Goal: Information Seeking & Learning: Learn about a topic

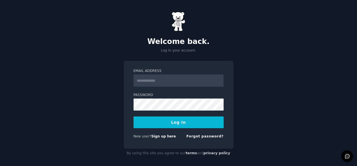
click at [154, 78] on input "Email Address" at bounding box center [178, 80] width 90 height 12
type input "**********"
click at [173, 119] on button "Log In" at bounding box center [178, 122] width 90 height 12
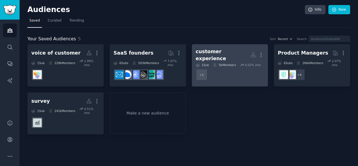
click at [228, 51] on div "customer experience" at bounding box center [223, 55] width 55 height 14
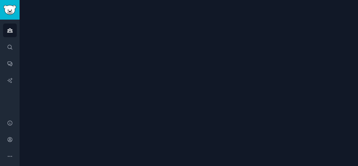
click at [228, 51] on div at bounding box center [189, 83] width 338 height 166
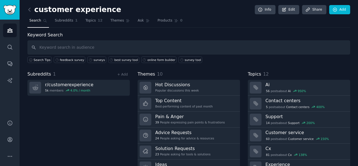
click at [154, 49] on input "text" at bounding box center [188, 47] width 323 height 14
type input "ai survey"
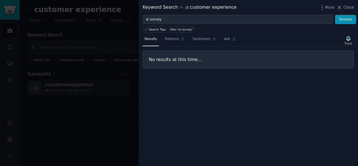
click at [337, 6] on div "More Close" at bounding box center [336, 7] width 35 height 7
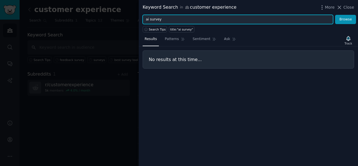
click at [320, 20] on input "ai survey" at bounding box center [238, 20] width 191 height 10
type input "a"
type input "survey tool"
click at [335, 15] on button "Browse" at bounding box center [345, 20] width 21 height 10
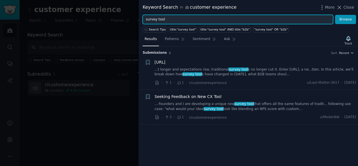
drag, startPoint x: 320, startPoint y: 20, endPoint x: 177, endPoint y: 32, distance: 143.8
click at [187, 31] on div "Keyword Search in customer experience More Close survey tool Browse Search Tips…" at bounding box center [248, 83] width 219 height 166
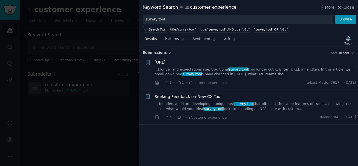
click at [140, 19] on div "survey tool Browse" at bounding box center [248, 20] width 219 height 10
drag, startPoint x: 105, startPoint y: 29, endPoint x: 112, endPoint y: 39, distance: 13.0
click at [105, 29] on div at bounding box center [179, 83] width 358 height 166
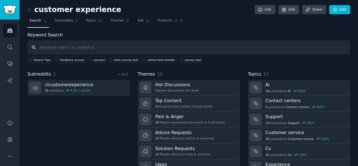
click at [175, 50] on input "text" at bounding box center [188, 47] width 323 height 14
click at [96, 46] on input "text" at bounding box center [188, 47] width 323 height 14
paste input "https://chatgpt.com/c/68db7b9d-09b8-8320-8988-7bdaf150c69e#:~:text=Online%20sur…"
type input "https://chatgpt.com/c/68db7b9d-09b8-8320-8988-7bdaf150c69e#:~:text=Online%20sur…"
drag, startPoint x: 225, startPoint y: 44, endPoint x: 162, endPoint y: 48, distance: 63.3
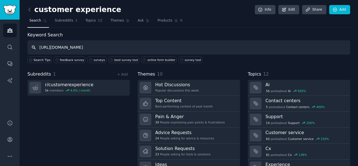
click at [162, 48] on input "https://chatgpt.com/c/68db7b9d-09b8-8320-8988-7bdaf150c69e#:~:text=Online%20sur…" at bounding box center [188, 47] width 323 height 14
type input "online survey generator"
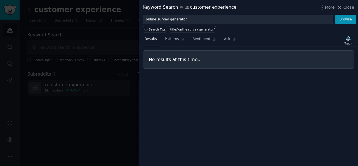
drag, startPoint x: 205, startPoint y: 22, endPoint x: 74, endPoint y: 40, distance: 131.9
click at [74, 40] on div at bounding box center [179, 83] width 358 height 166
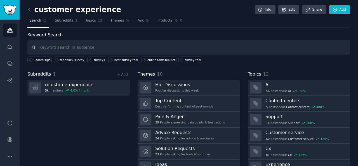
click at [114, 51] on input "text" at bounding box center [188, 47] width 323 height 14
click at [114, 49] on input "text" at bounding box center [188, 47] width 323 height 14
type input "survey automation ai"
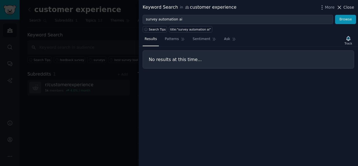
click at [340, 7] on icon at bounding box center [340, 7] width 6 height 6
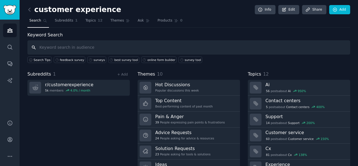
click at [144, 52] on input "text" at bounding box center [188, 47] width 323 height 14
type input "customer feedback survey"
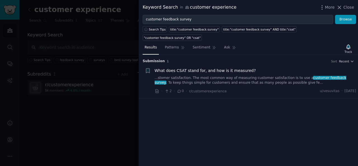
click at [100, 41] on div at bounding box center [179, 83] width 358 height 166
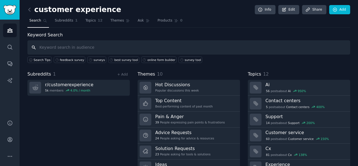
click at [75, 47] on input "text" at bounding box center [188, 47] width 323 height 14
type input "survey creation"
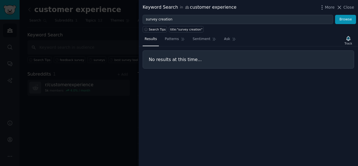
click at [86, 34] on div at bounding box center [179, 83] width 358 height 166
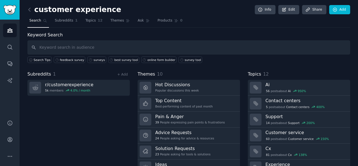
drag, startPoint x: 87, startPoint y: 38, endPoint x: 89, endPoint y: 43, distance: 4.7
click at [88, 42] on div "Keyword Search Search Tips feedback survey surveys best survey tool online form…" at bounding box center [188, 48] width 323 height 32
click at [27, 10] on div "customer experience Info Edit Share Add Search Subreddits 1 Topics 12 Themes As…" at bounding box center [189, 96] width 338 height 193
click at [30, 9] on icon at bounding box center [30, 10] width 6 height 6
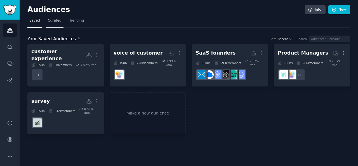
click at [53, 19] on span "Curated" at bounding box center [55, 20] width 14 height 5
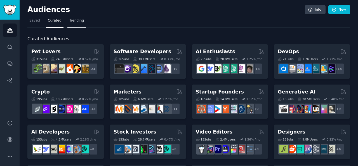
click at [78, 23] on link "Trending" at bounding box center [76, 21] width 18 height 11
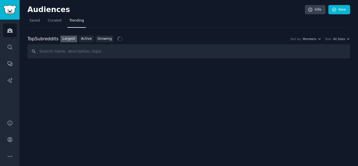
click at [116, 56] on input "text" at bounding box center [188, 51] width 323 height 14
type input "customer feedback survey"
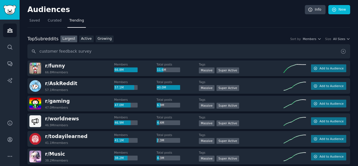
click at [341, 50] on icon at bounding box center [343, 51] width 6 height 6
